Goal: Navigation & Orientation: Find specific page/section

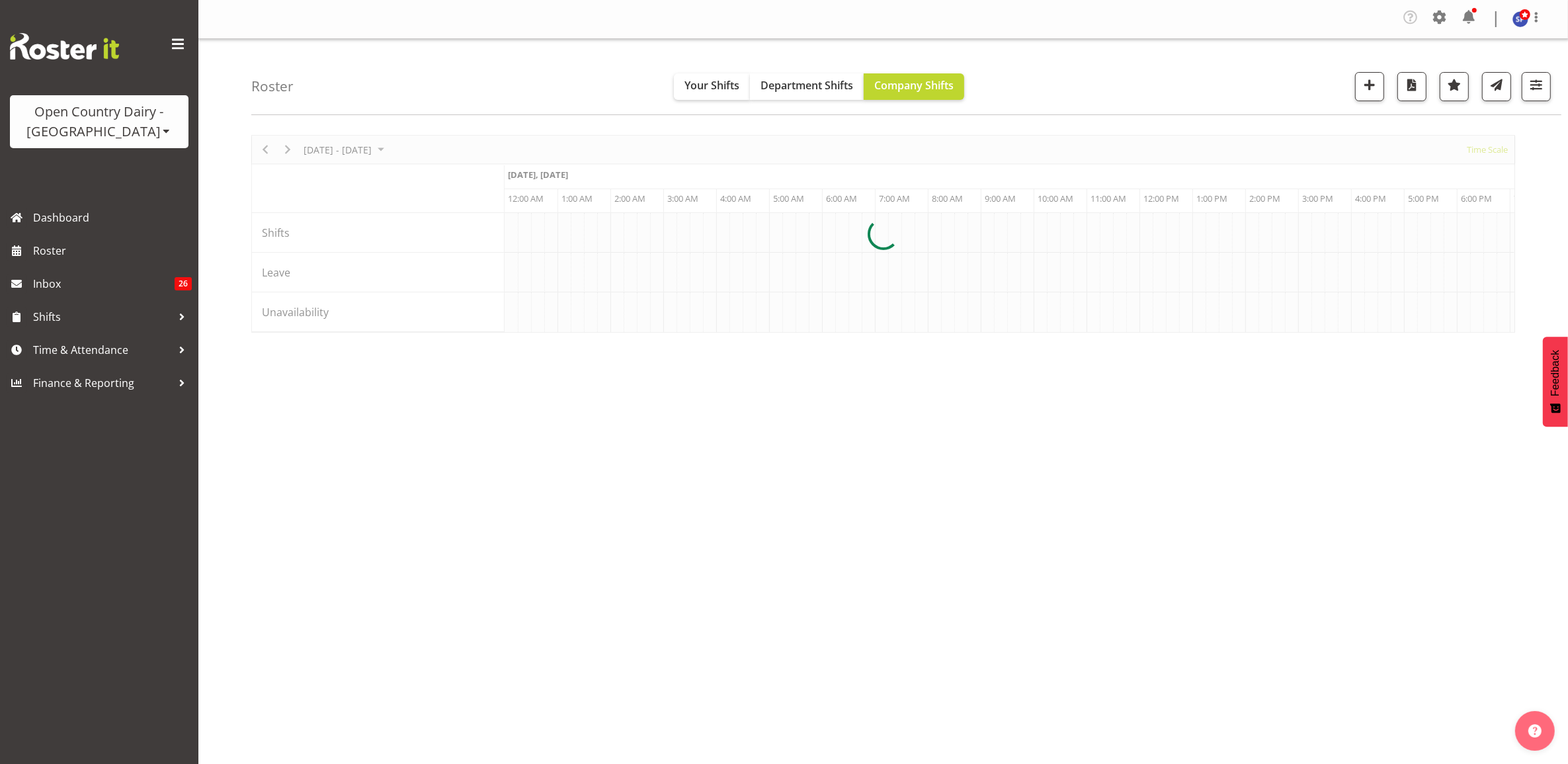
scroll to position [0, 7620]
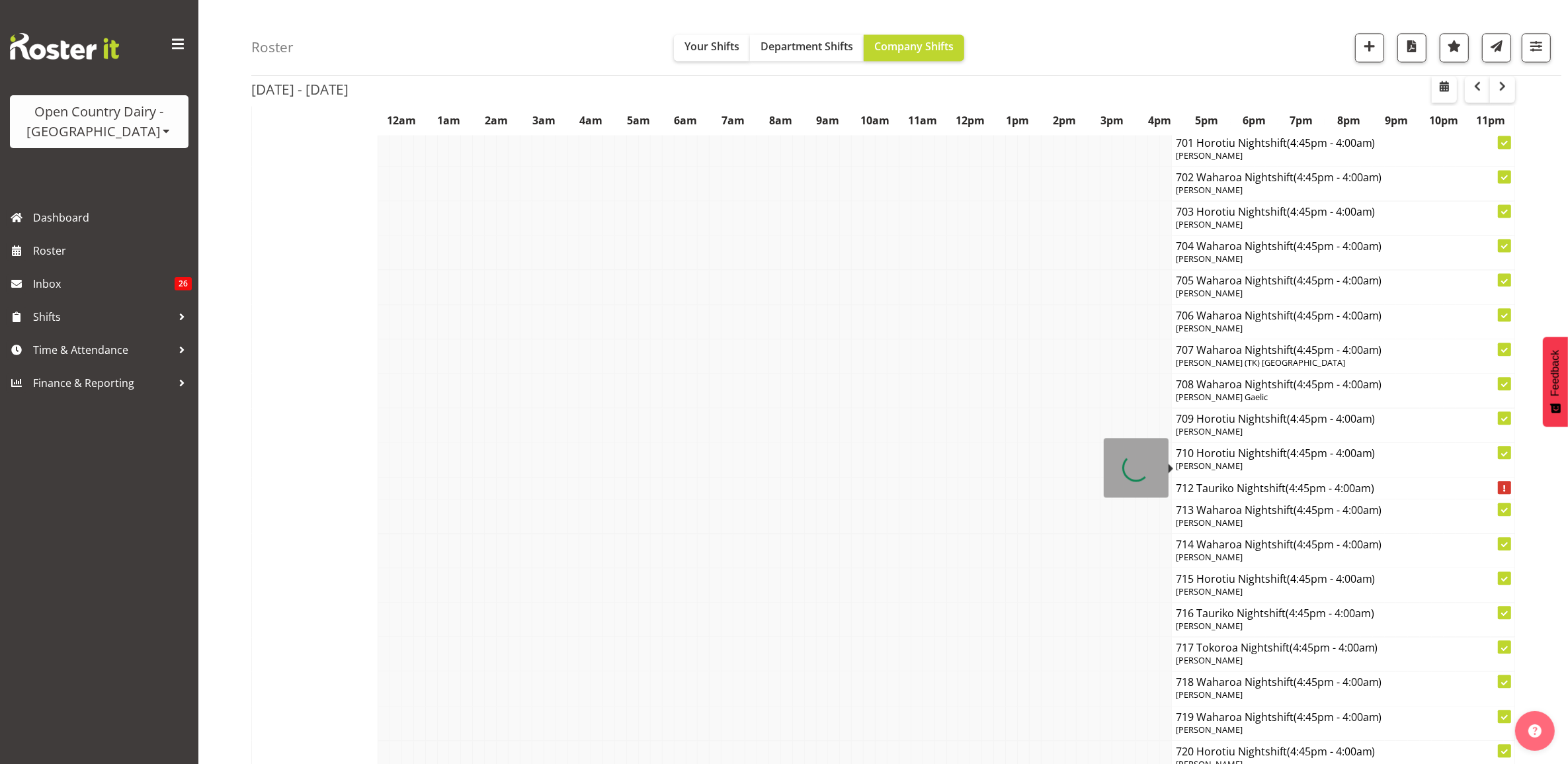
scroll to position [3637, 0]
click at [1496, 88] on span "button" at bounding box center [1502, 86] width 15 height 15
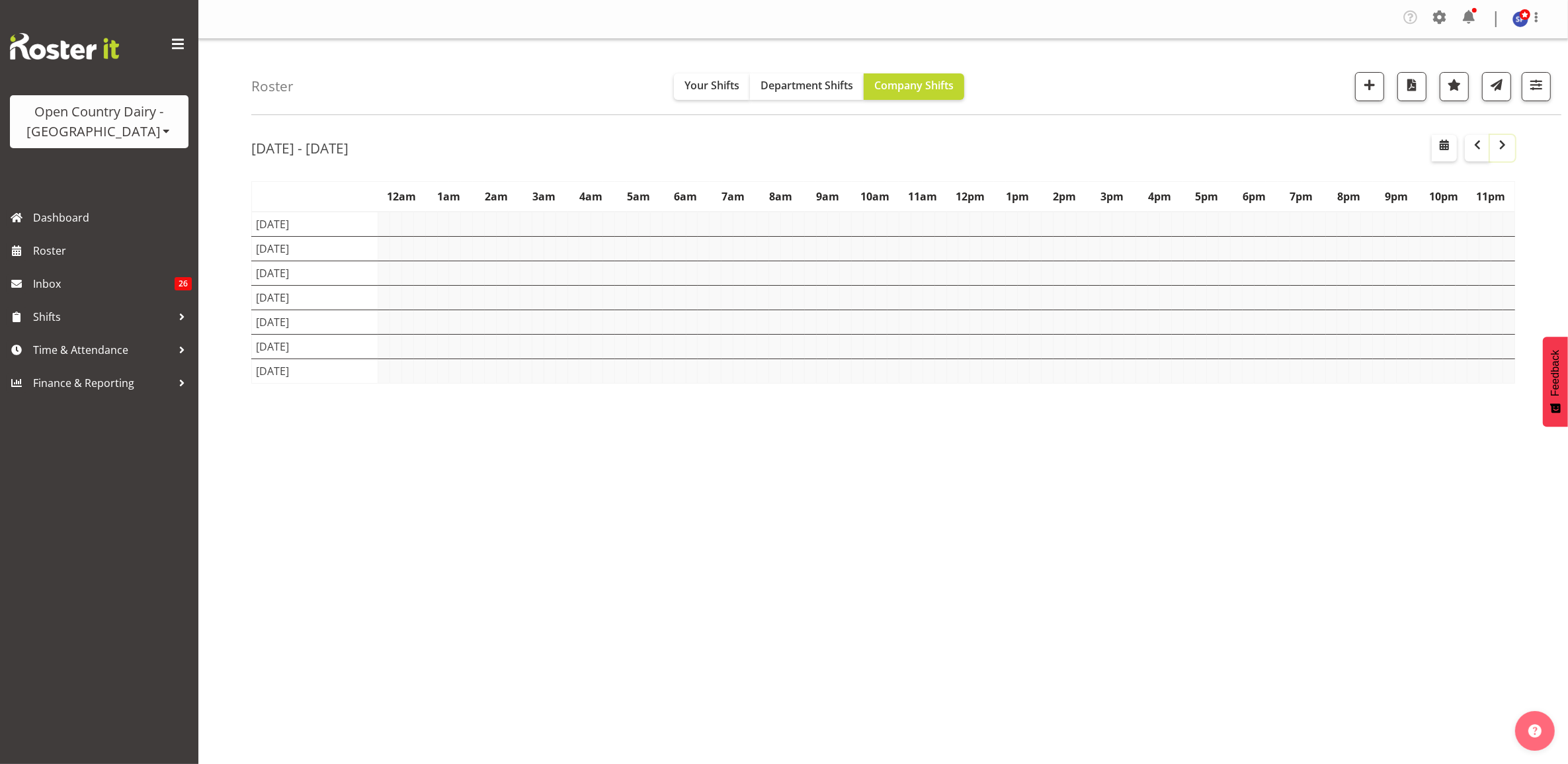
scroll to position [0, 0]
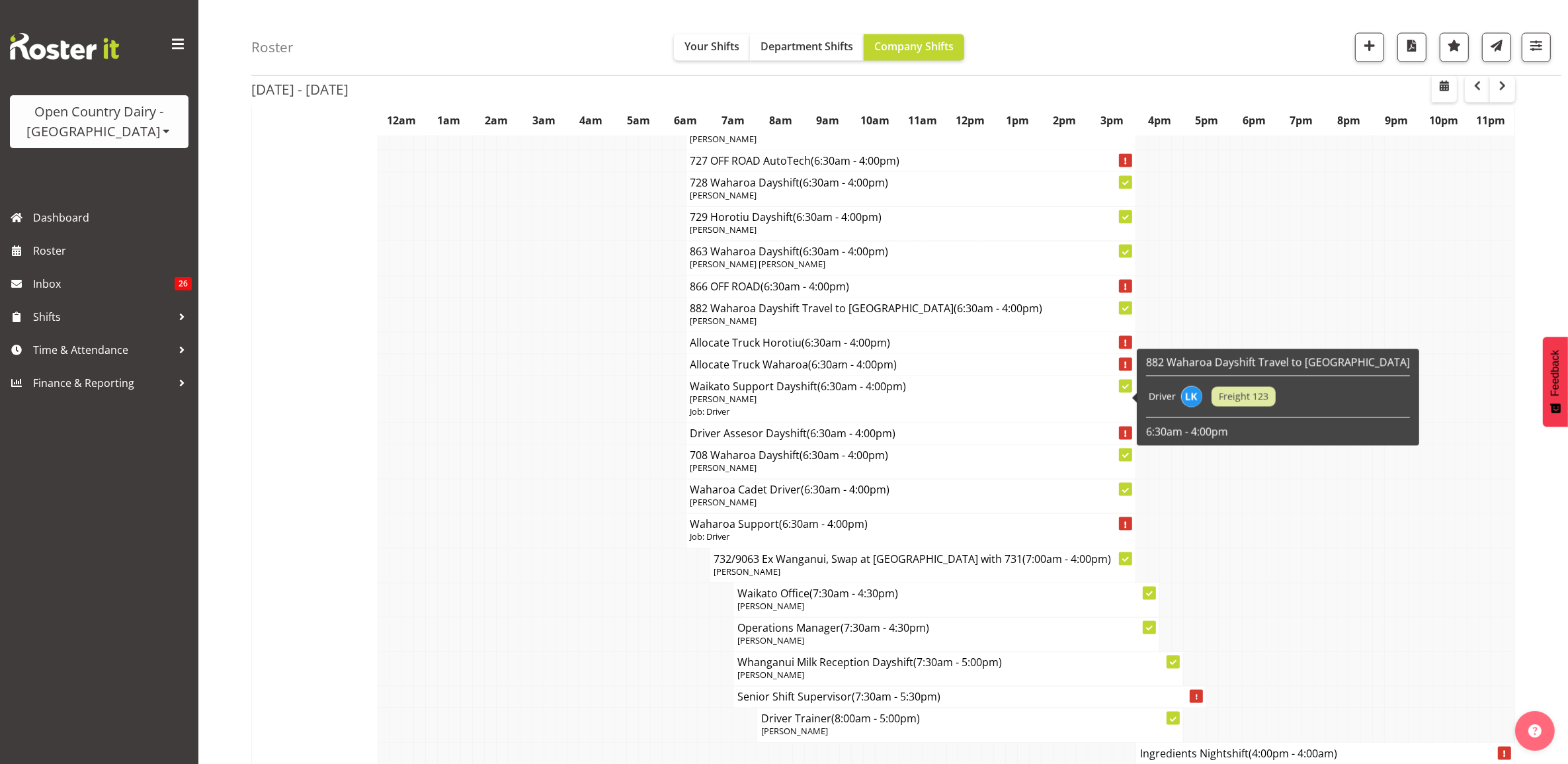
scroll to position [3024, 0]
